Goal: Find specific page/section: Find specific page/section

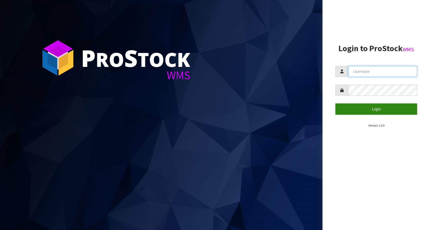
type input "KitchenAid"
click at [386, 109] on button "Login" at bounding box center [377, 108] width 82 height 11
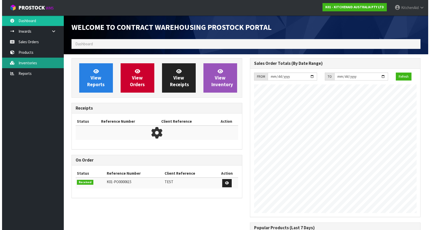
scroll to position [285, 178]
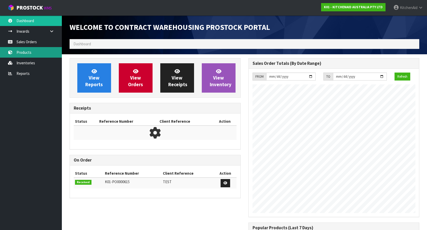
click at [25, 56] on link "Products" at bounding box center [31, 52] width 62 height 11
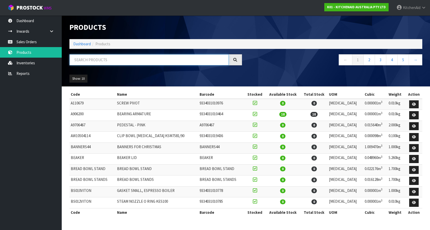
click at [97, 59] on input "text" at bounding box center [149, 59] width 159 height 11
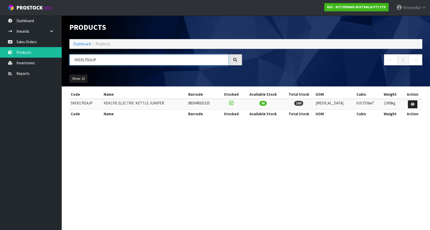
click at [110, 58] on input "5KEK1701AJP" at bounding box center [149, 59] width 159 height 11
paste input "201028"
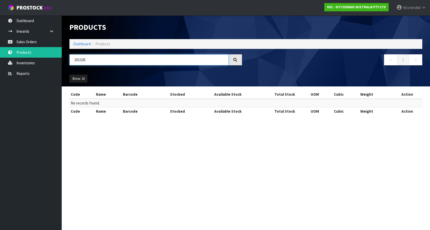
click at [111, 62] on input "201028" at bounding box center [149, 59] width 159 height 11
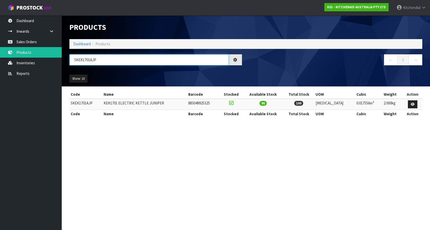
type input "5KEK1701AJP"
drag, startPoint x: 131, startPoint y: 149, endPoint x: 161, endPoint y: 132, distance: 34.7
click at [136, 147] on section "Products Import Products Drop file here to import csv template Dashboard Produc…" at bounding box center [215, 115] width 430 height 230
